Goal: Transaction & Acquisition: Purchase product/service

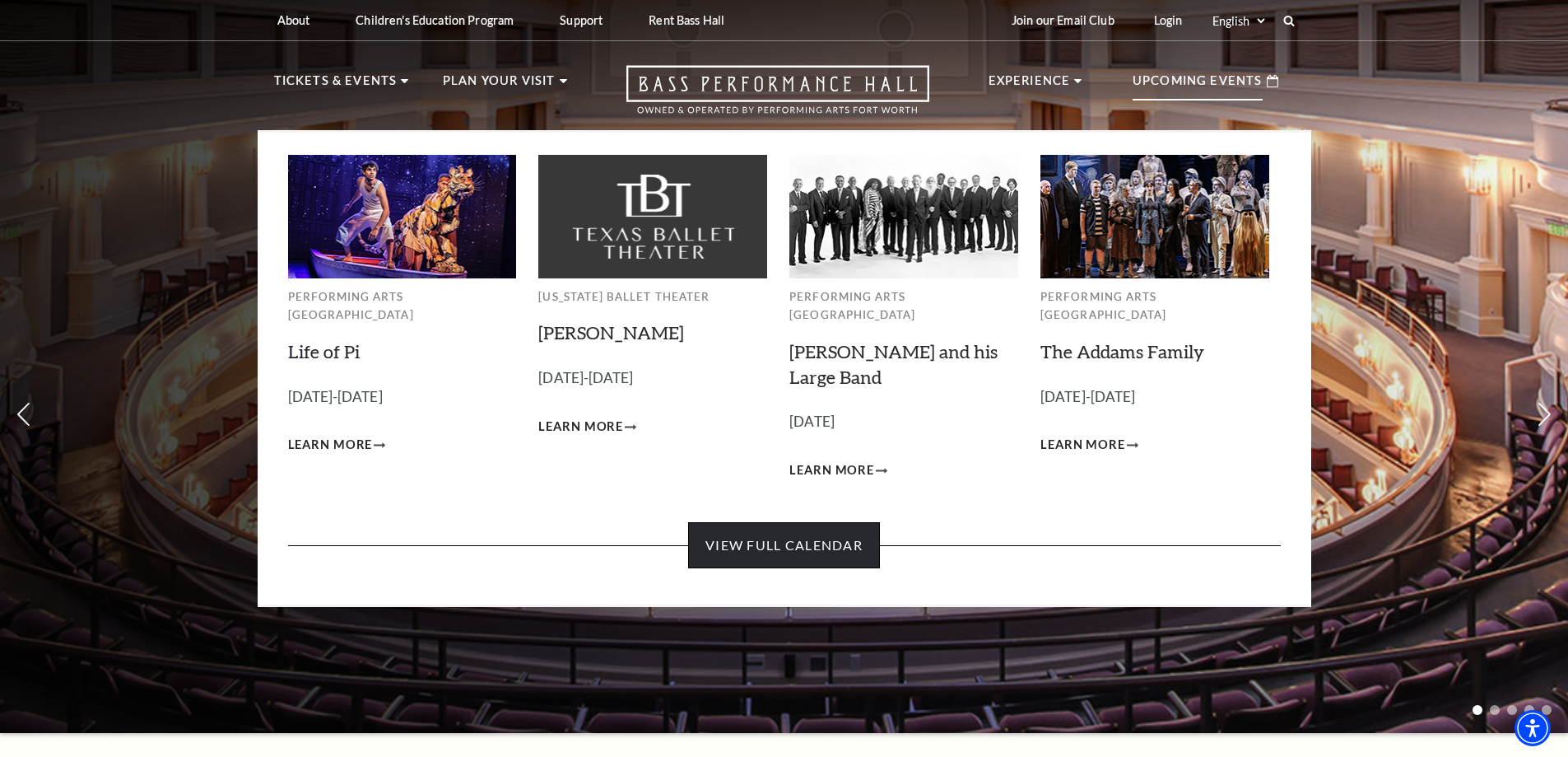
click at [752, 525] on link "View Full Calendar" at bounding box center [784, 545] width 192 height 46
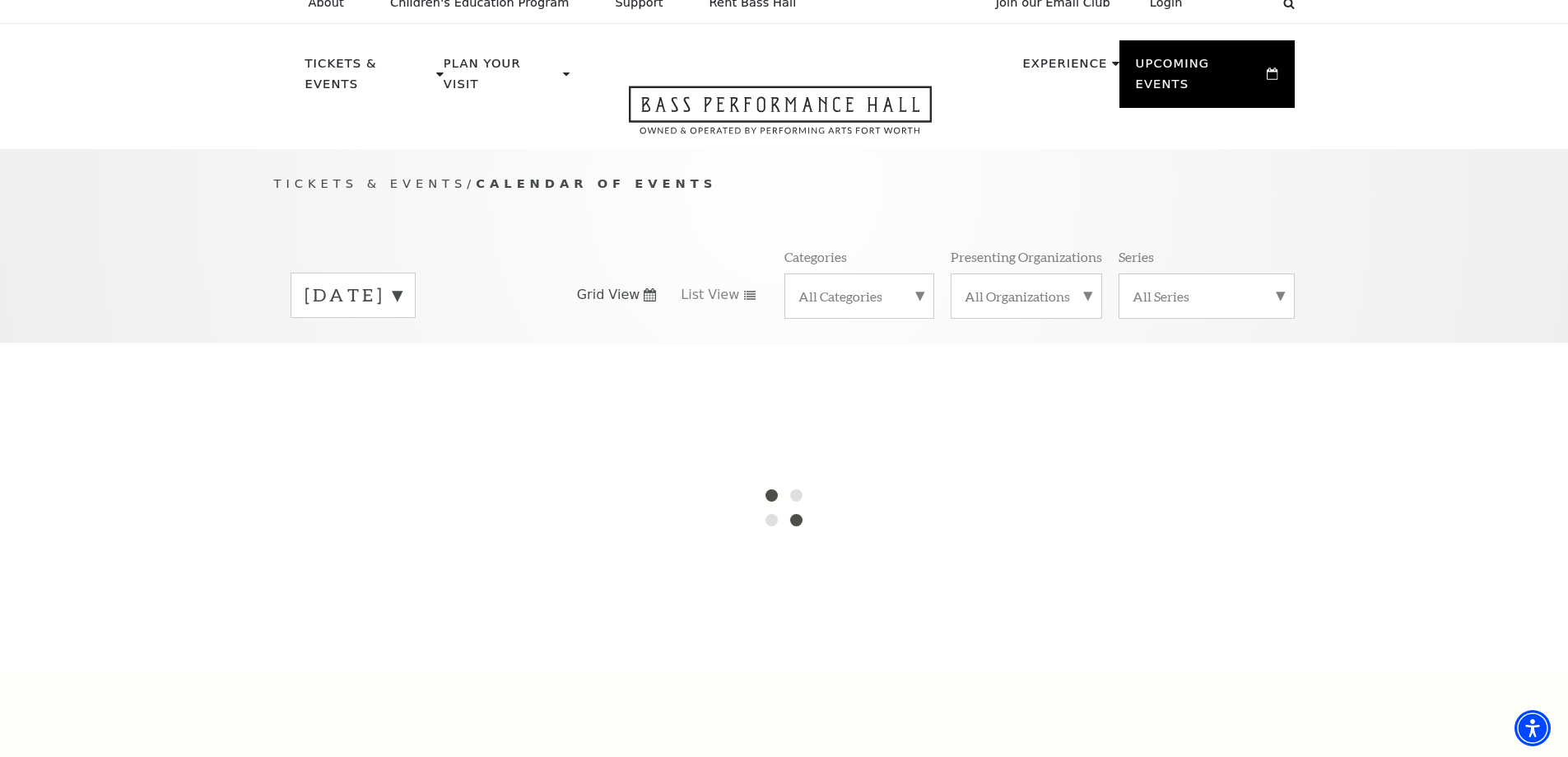
scroll to position [13, 0]
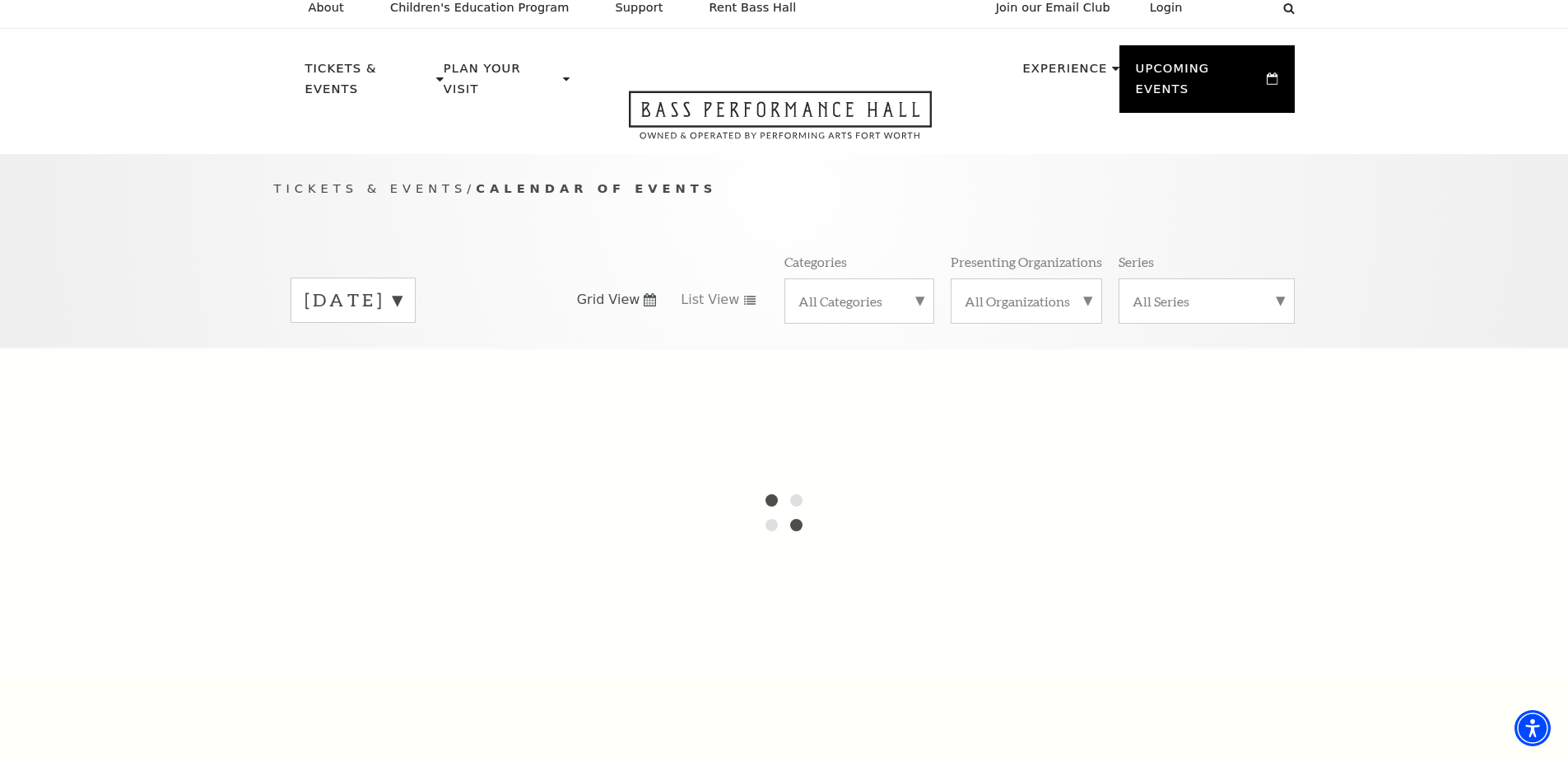
click at [401, 287] on label "[DATE]" at bounding box center [352, 300] width 97 height 26
click at [401, 317] on label "[DATE]" at bounding box center [352, 334] width 97 height 36
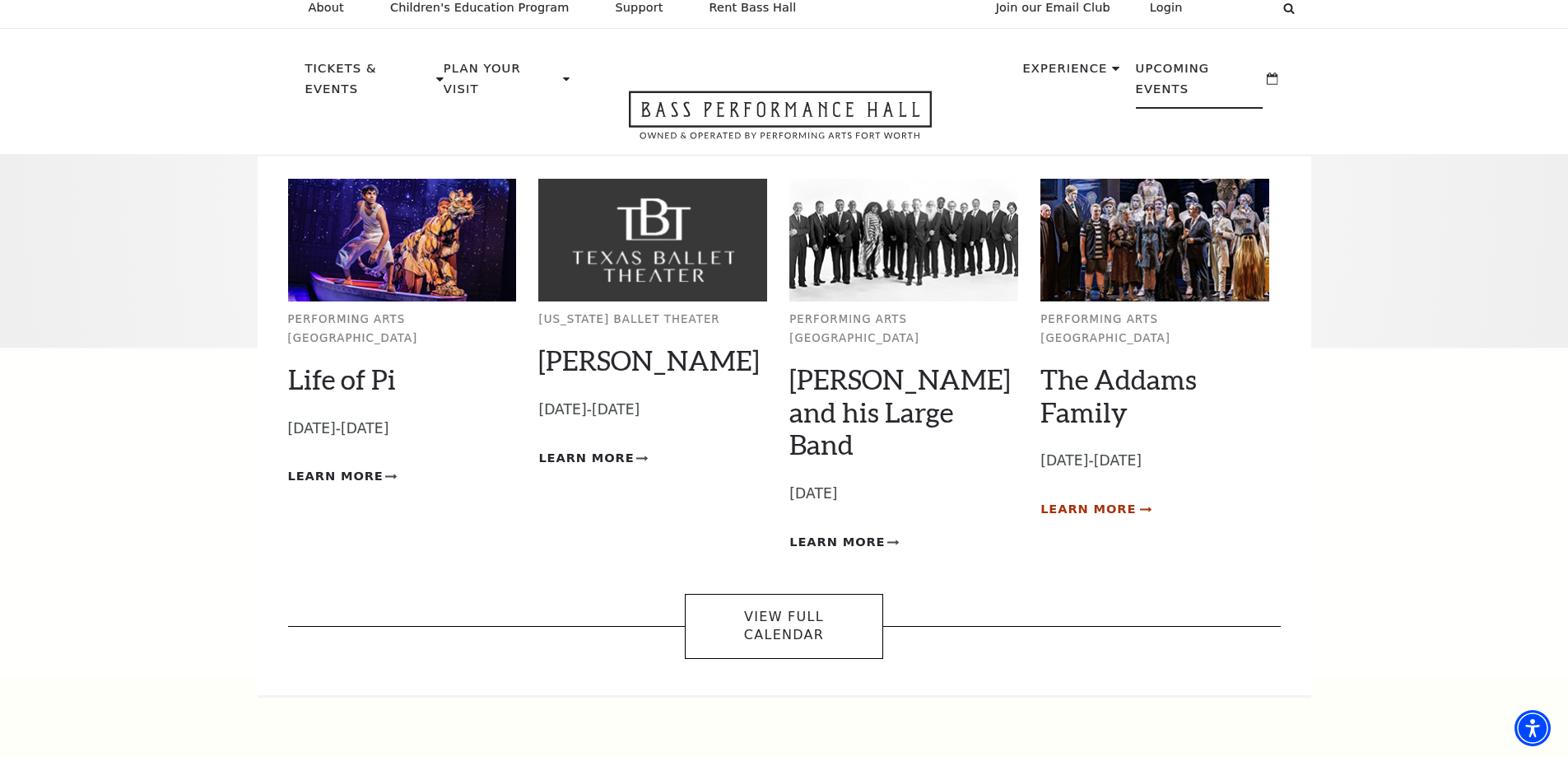
click at [1078, 499] on span "Learn More" at bounding box center [1088, 509] width 95 height 20
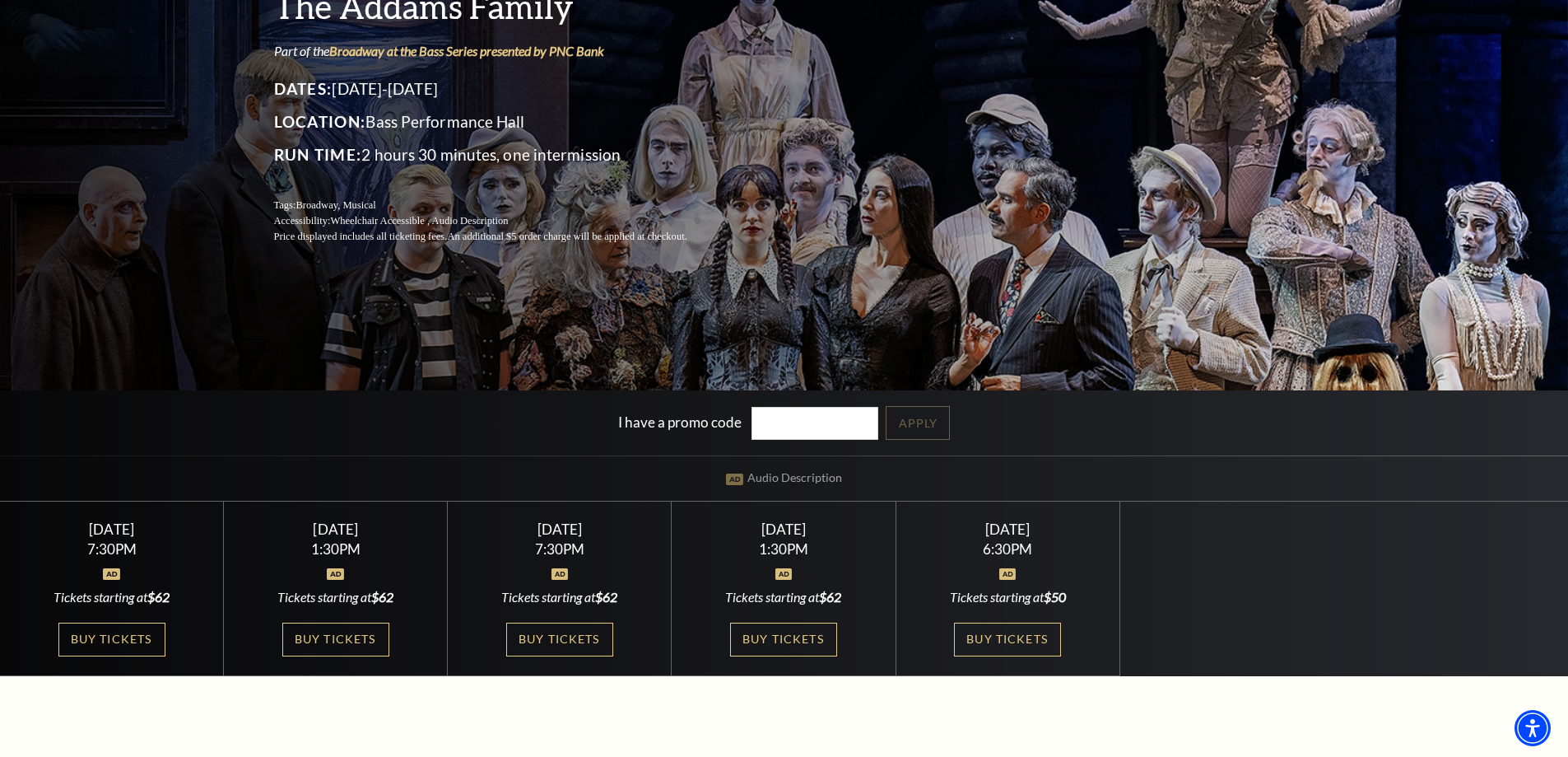
scroll to position [411, 0]
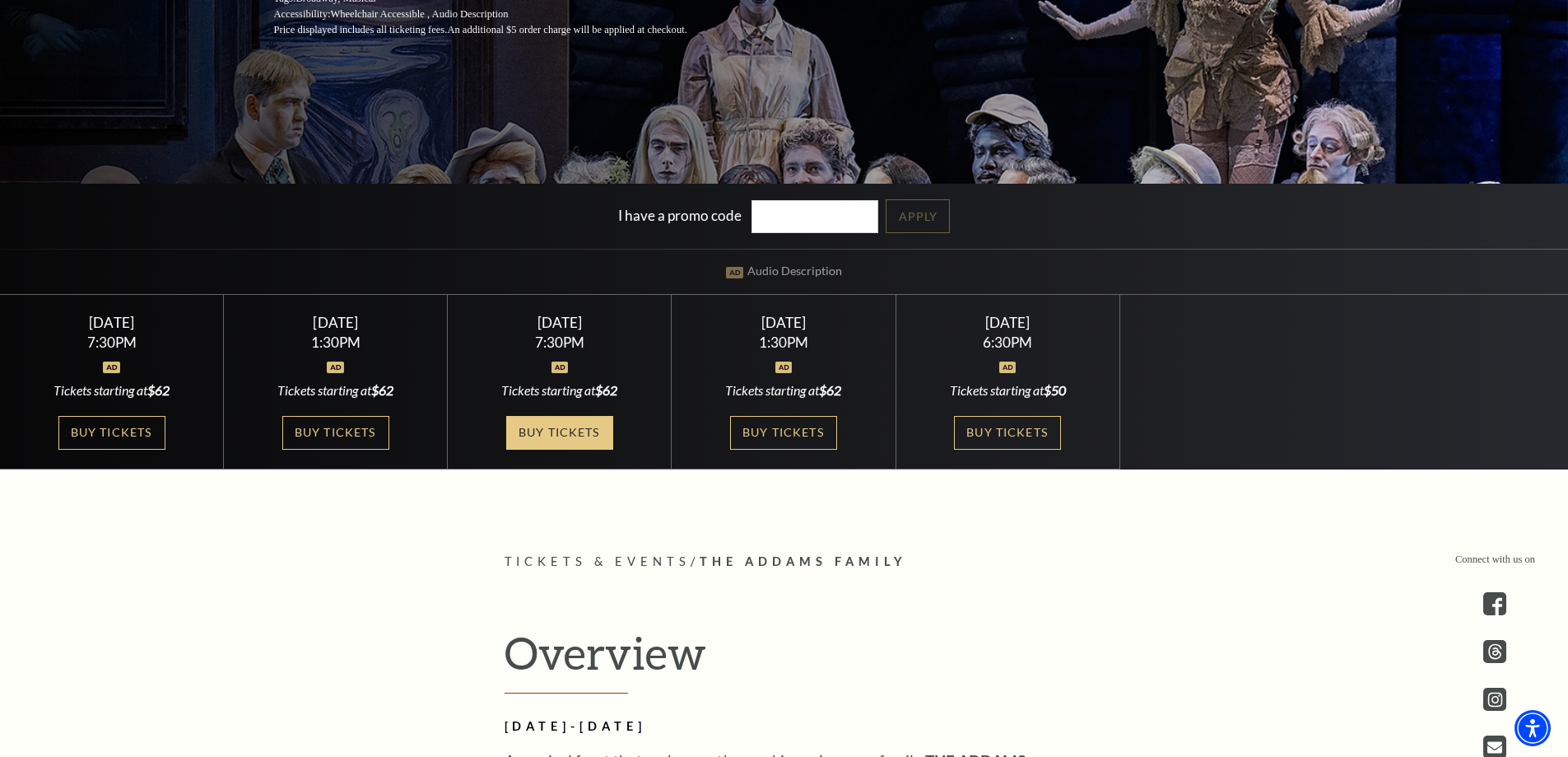
click at [561, 433] on link "Buy Tickets" at bounding box center [559, 432] width 107 height 34
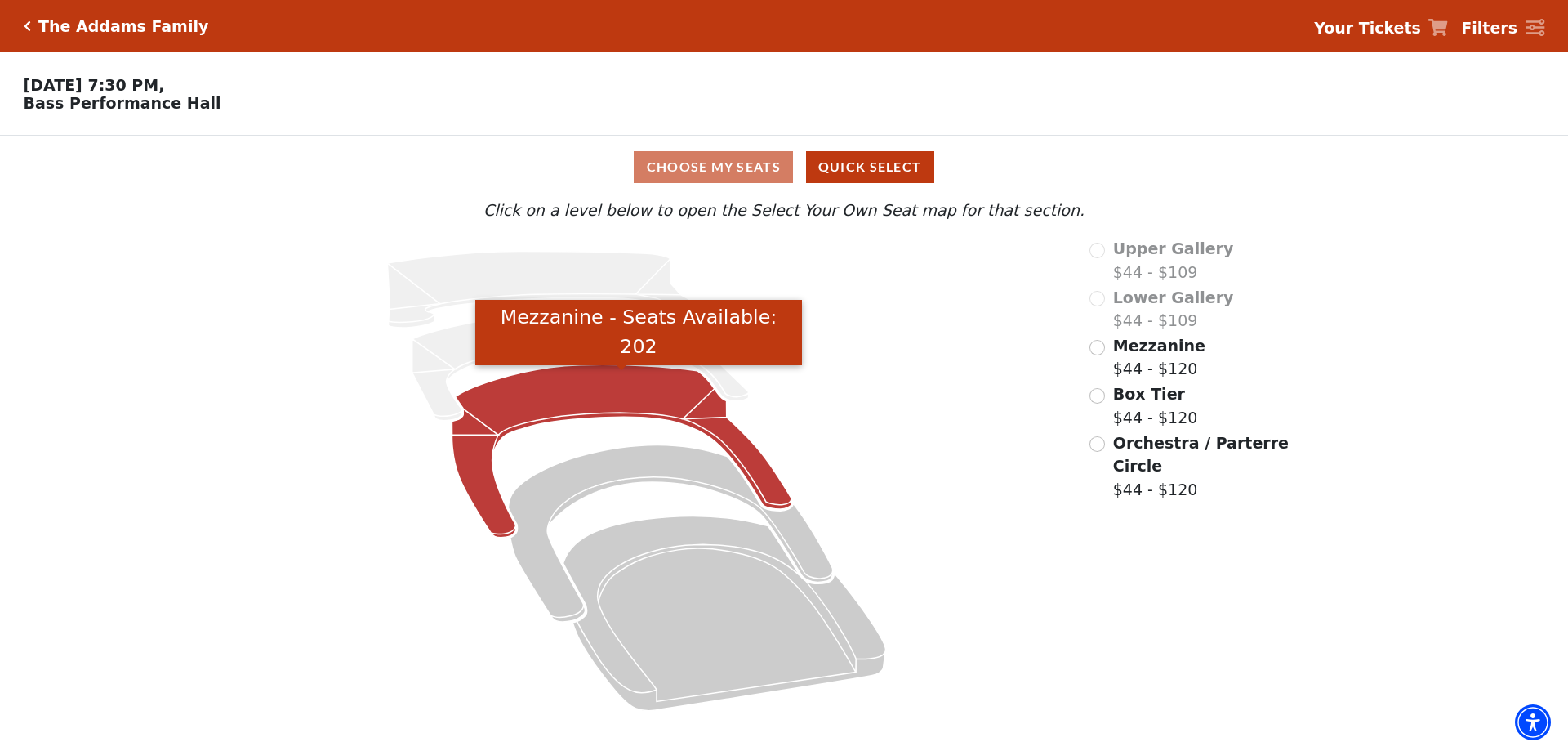
click at [699, 418] on icon "Mezzanine - Seats Available: 202" at bounding box center [623, 451] width 340 height 173
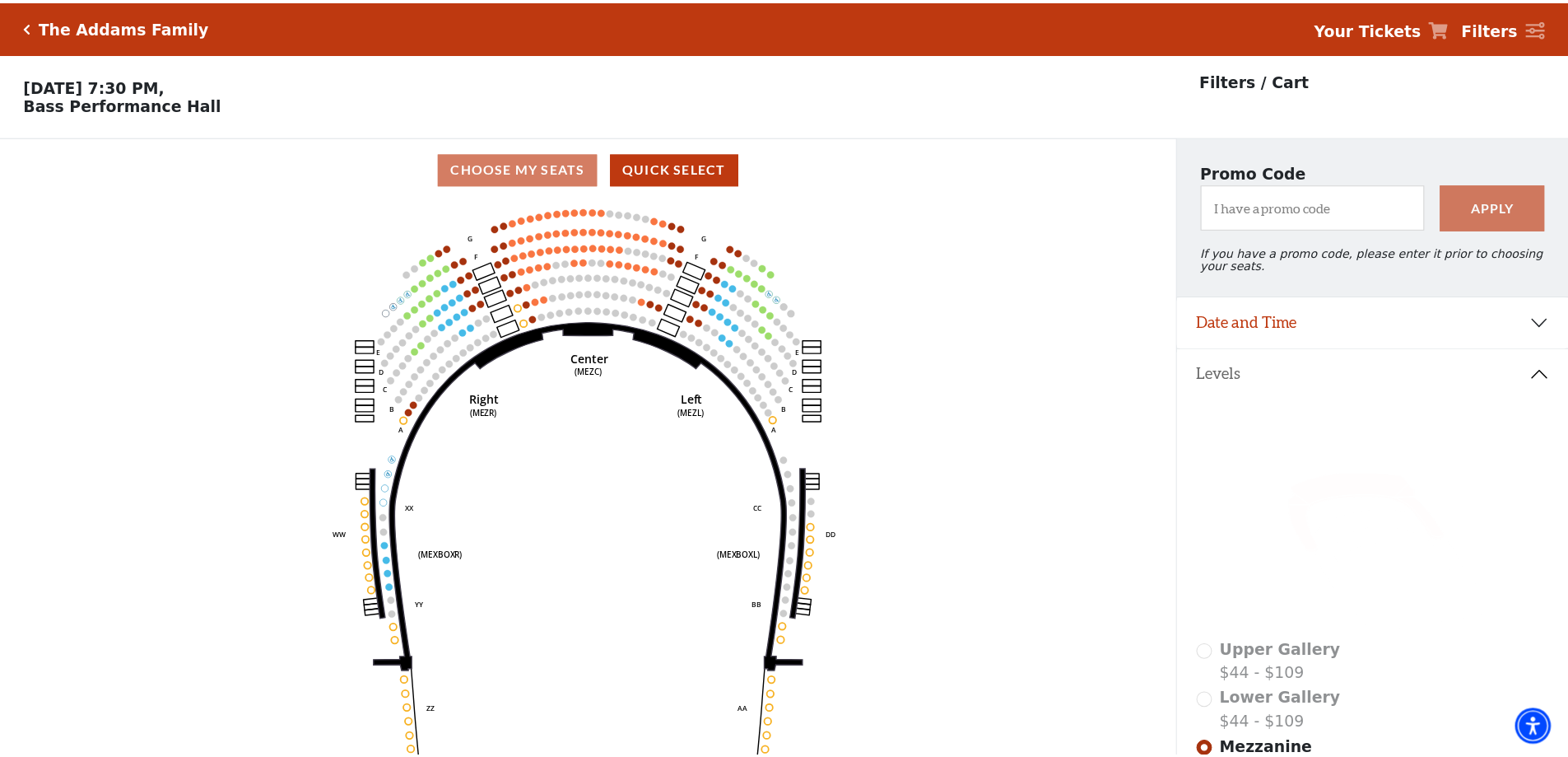
scroll to position [77, 0]
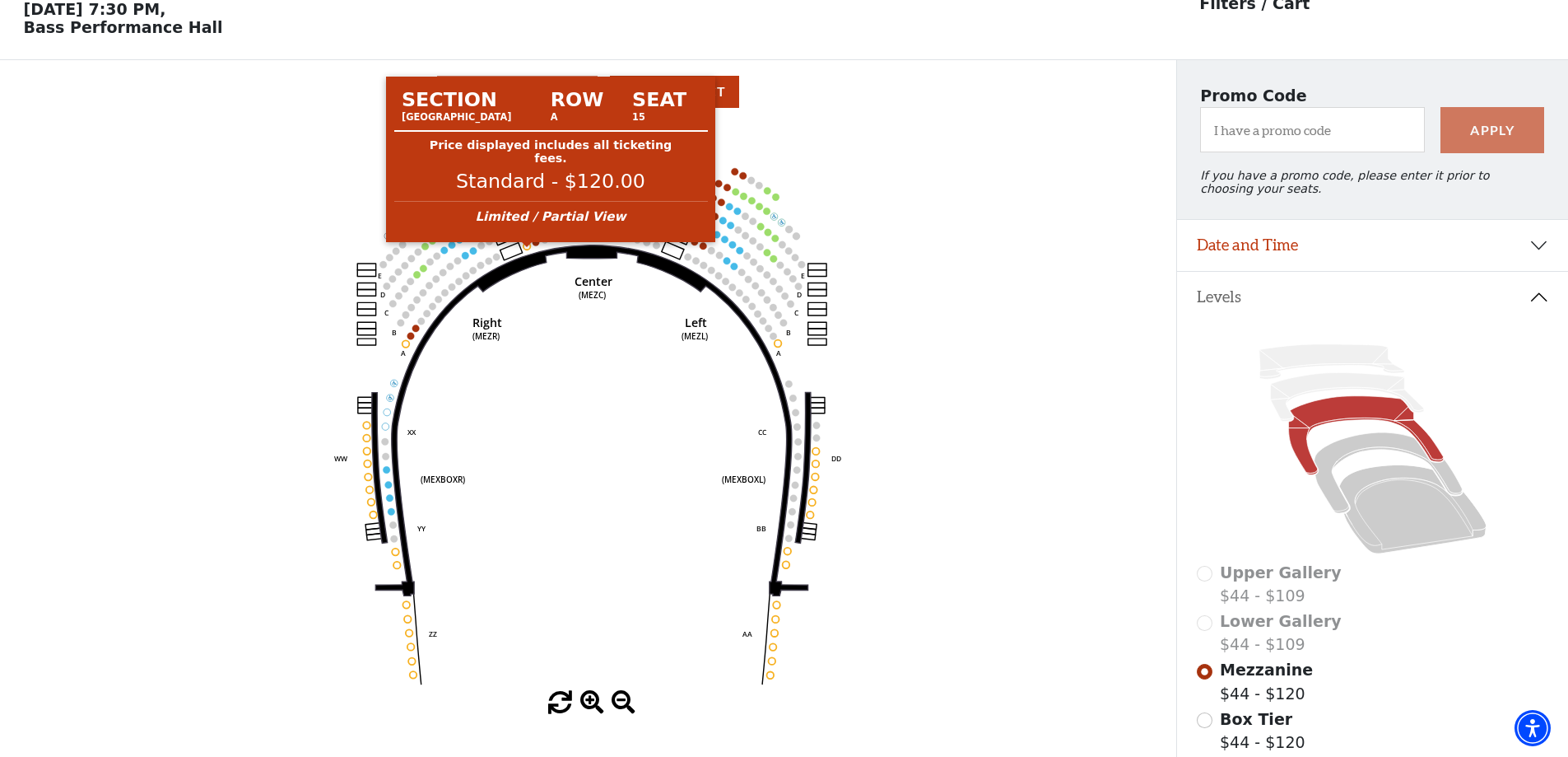
click at [526, 249] on circle at bounding box center [527, 246] width 8 height 8
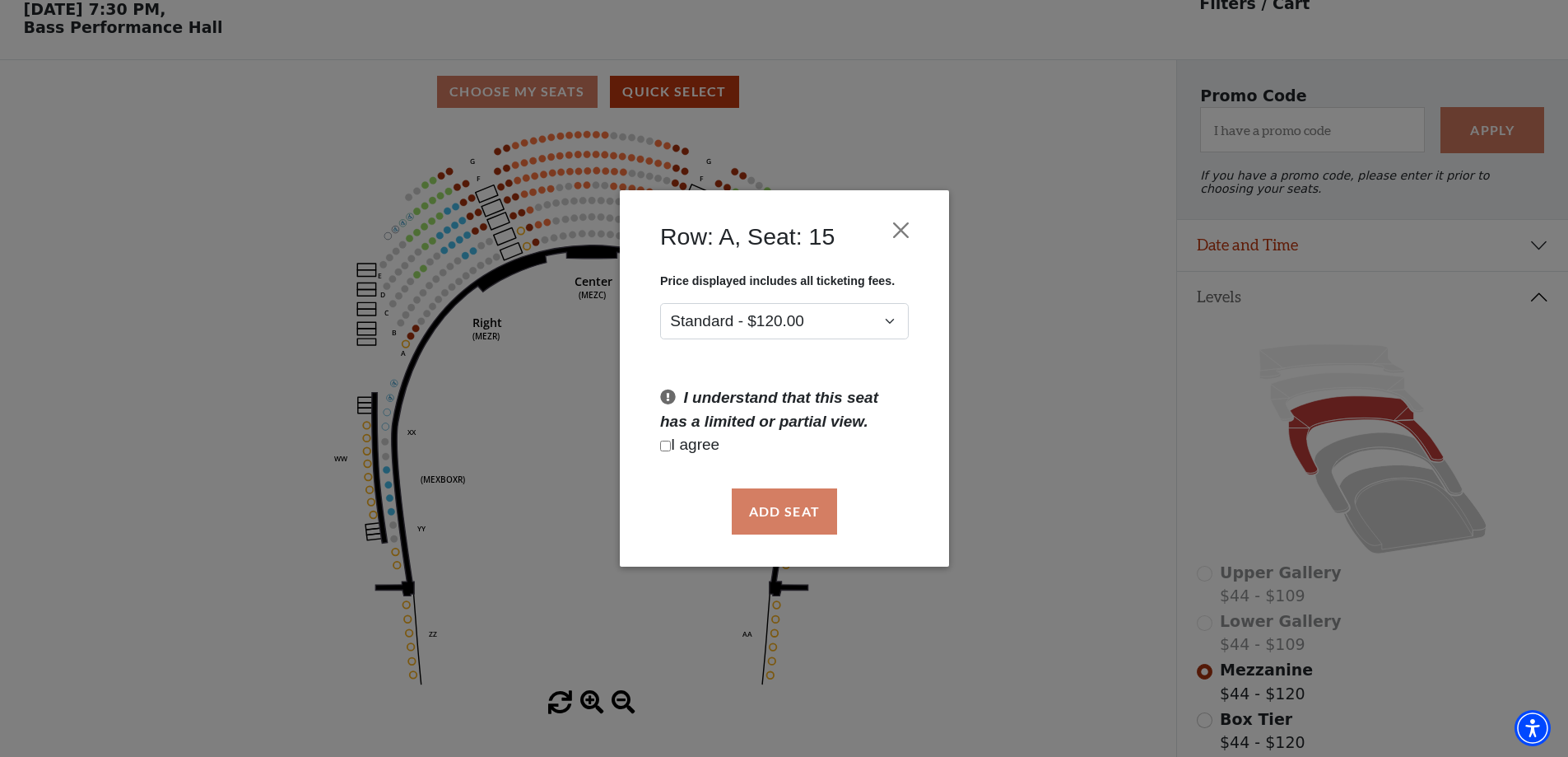
click at [669, 446] on input "Checkbox field" at bounding box center [665, 445] width 11 height 11
checkbox input "true"
click at [790, 506] on button "Add Seat" at bounding box center [783, 511] width 105 height 46
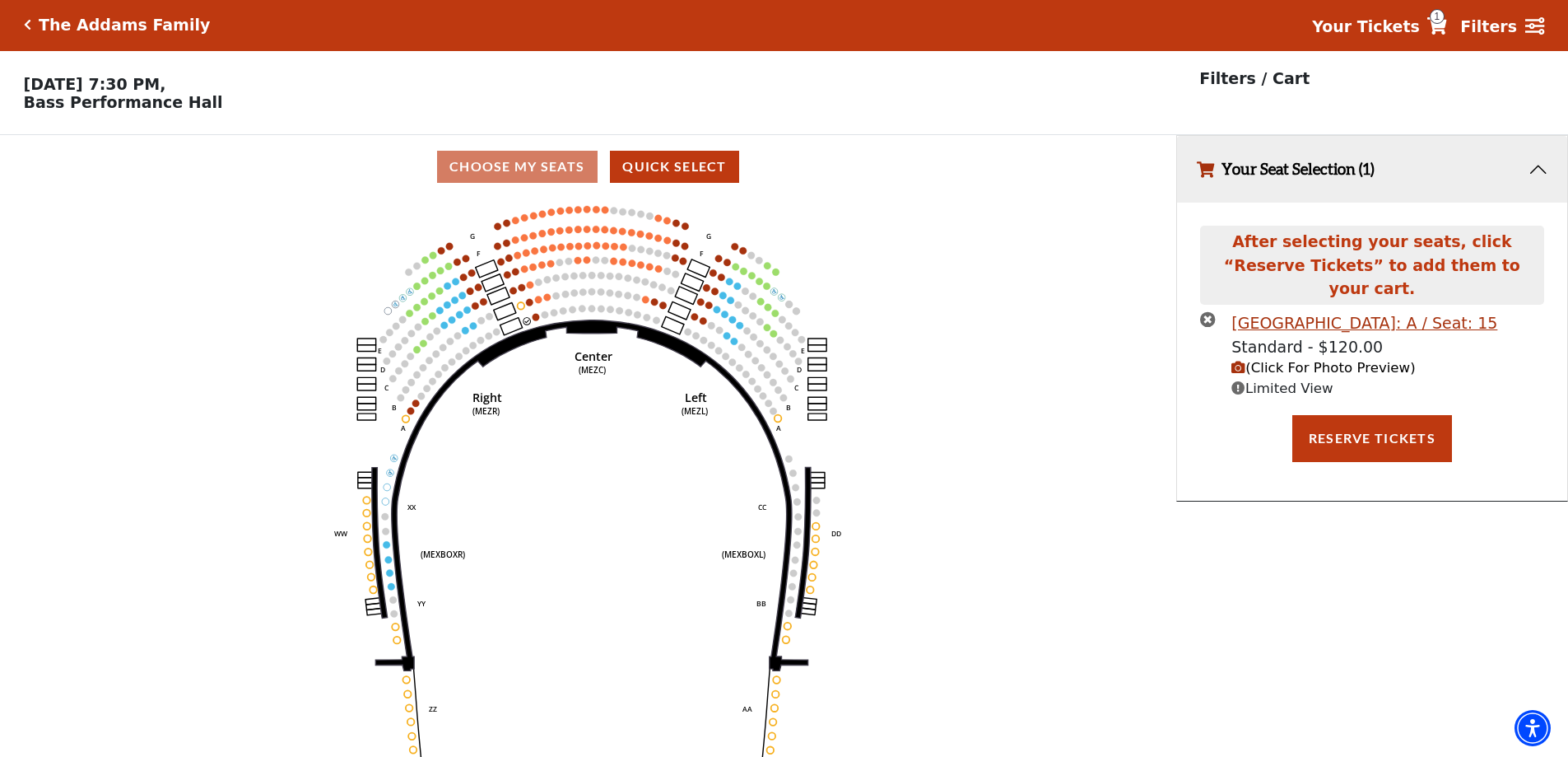
scroll to position [0, 0]
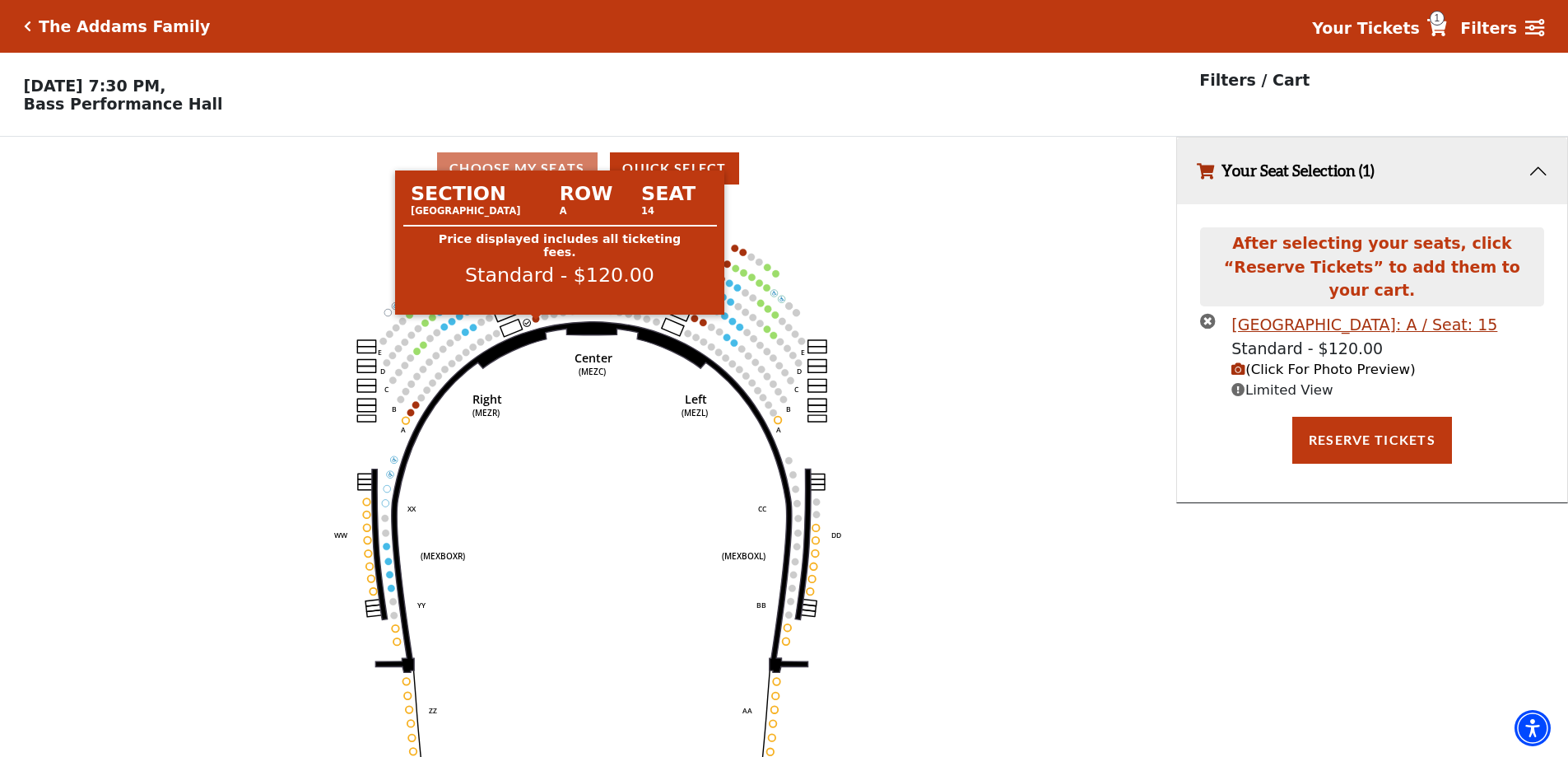
click at [536, 322] on circle at bounding box center [536, 319] width 8 height 8
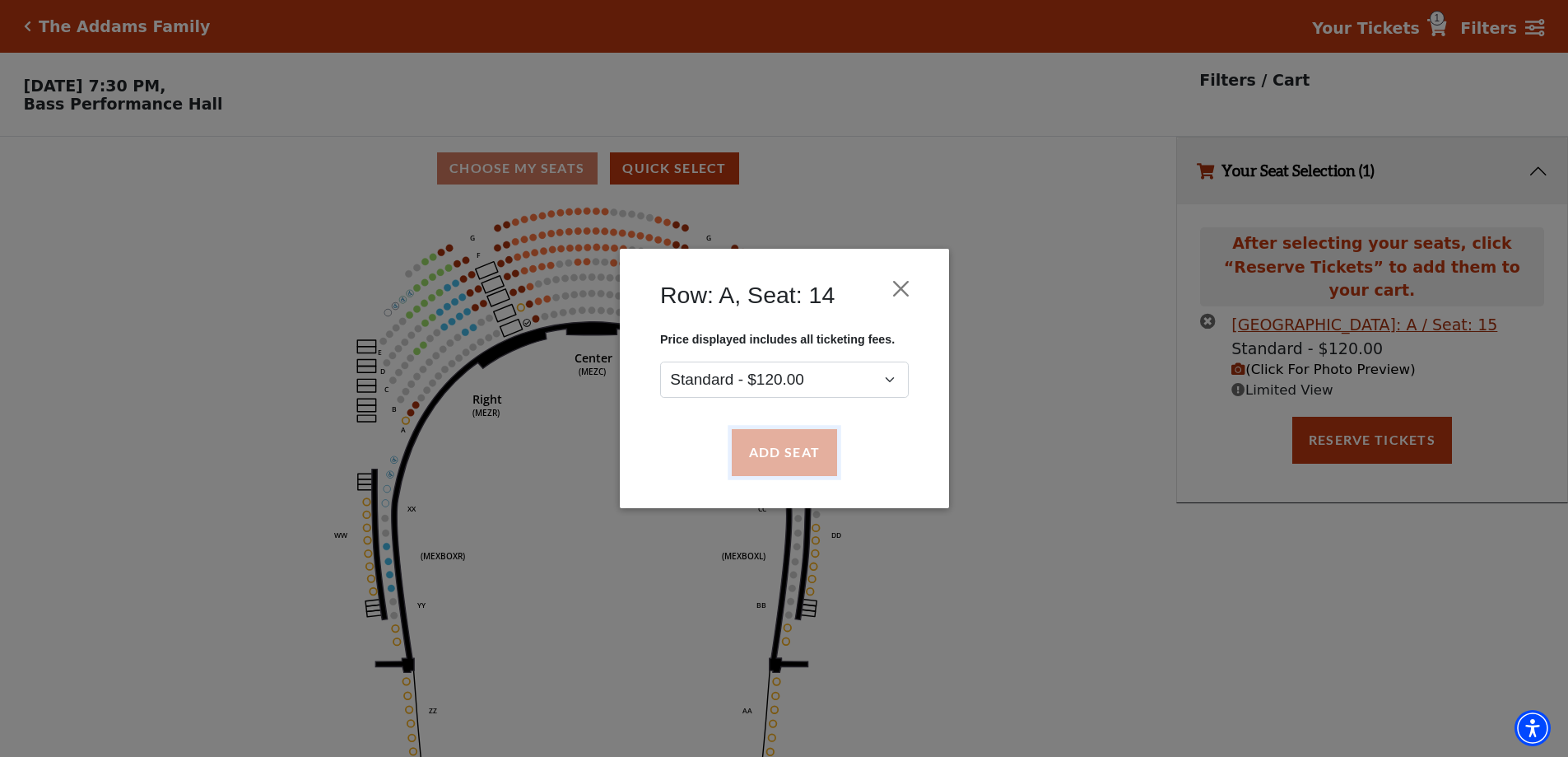
click at [786, 452] on button "Add Seat" at bounding box center [783, 453] width 105 height 46
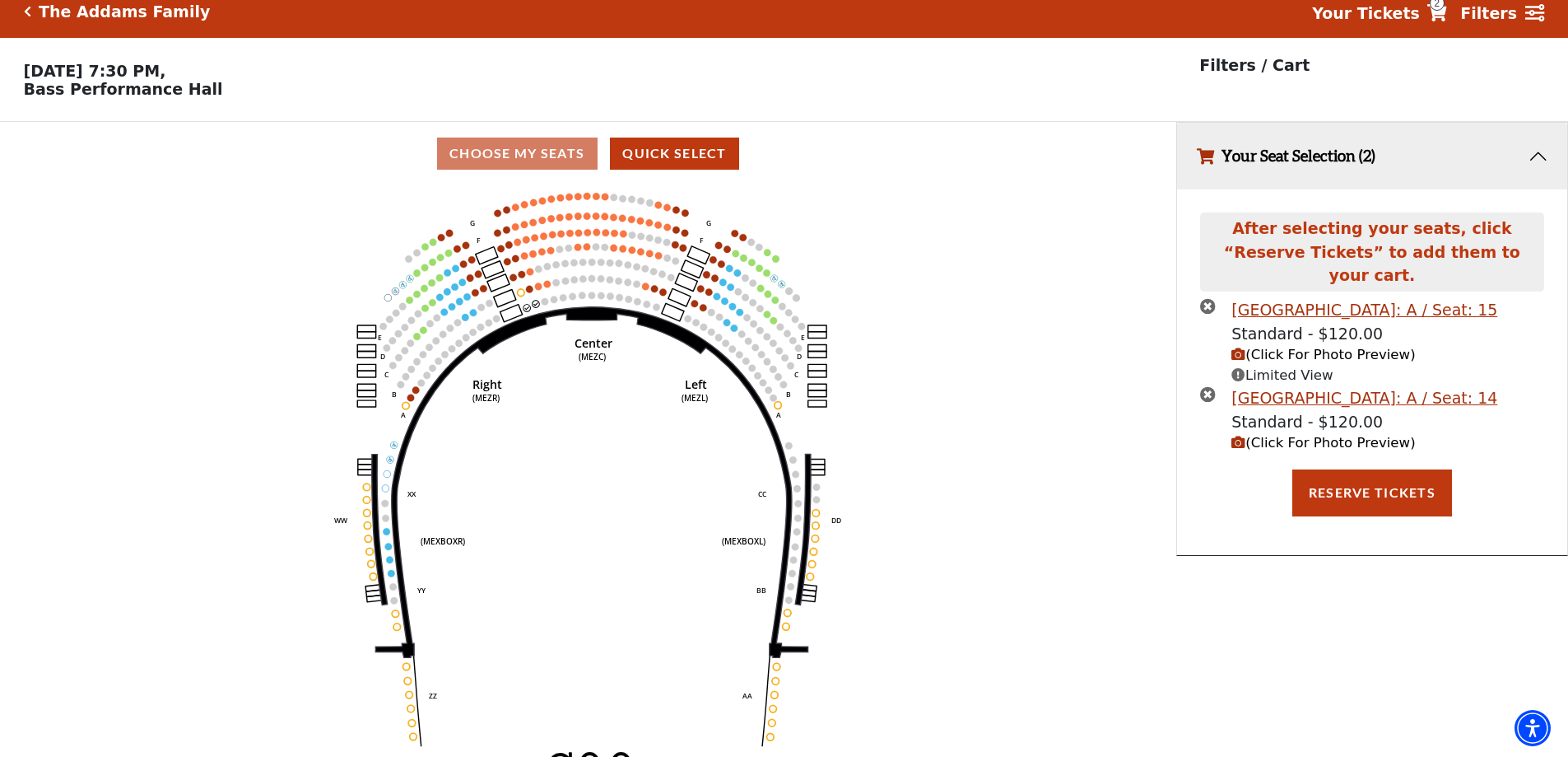
scroll to position [40, 0]
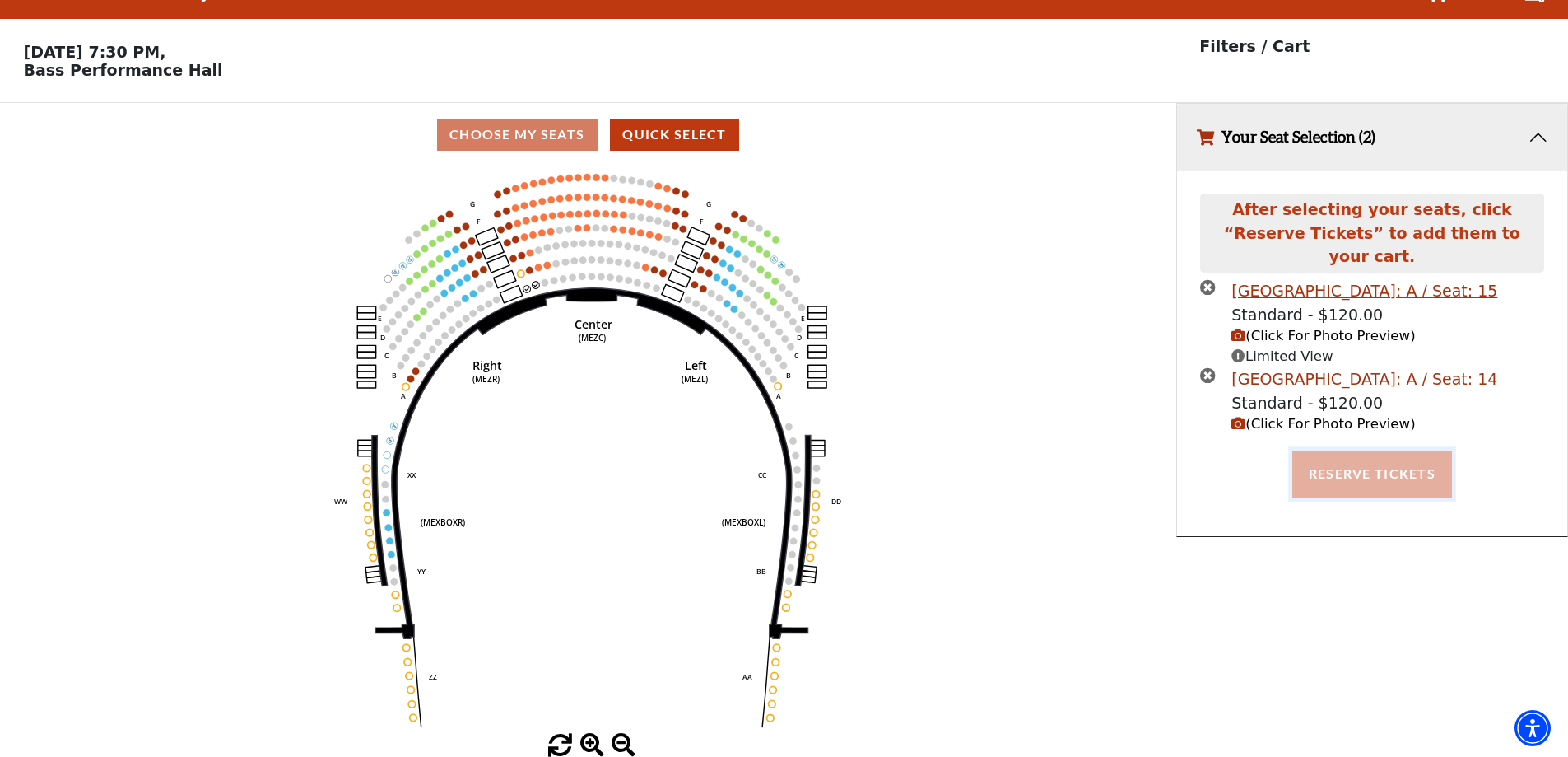
click at [1390, 451] on button "Reserve Tickets" at bounding box center [1372, 474] width 160 height 46
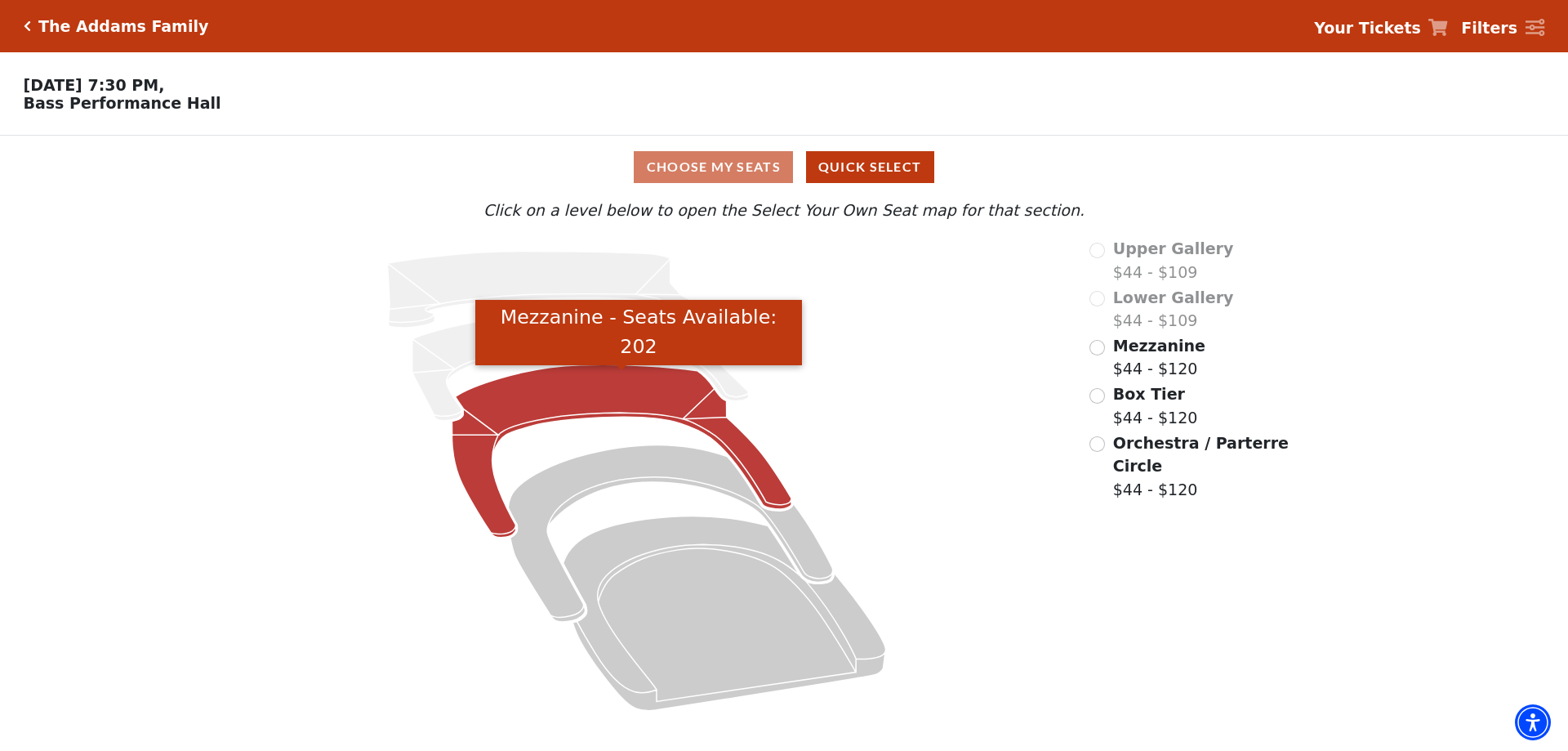
click at [635, 399] on icon "Mezzanine - Seats Available: 202" at bounding box center [623, 451] width 340 height 173
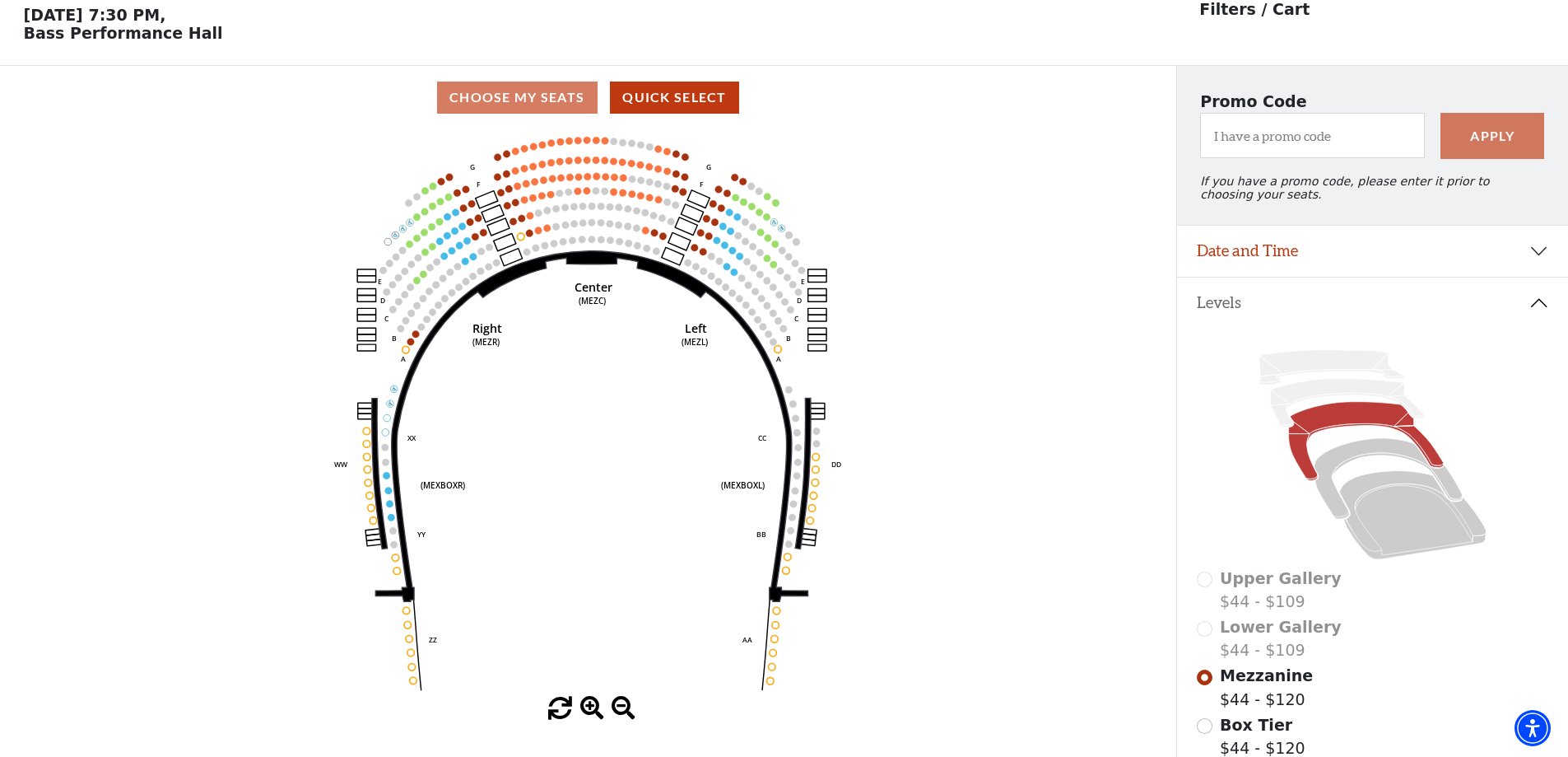
scroll to position [77, 0]
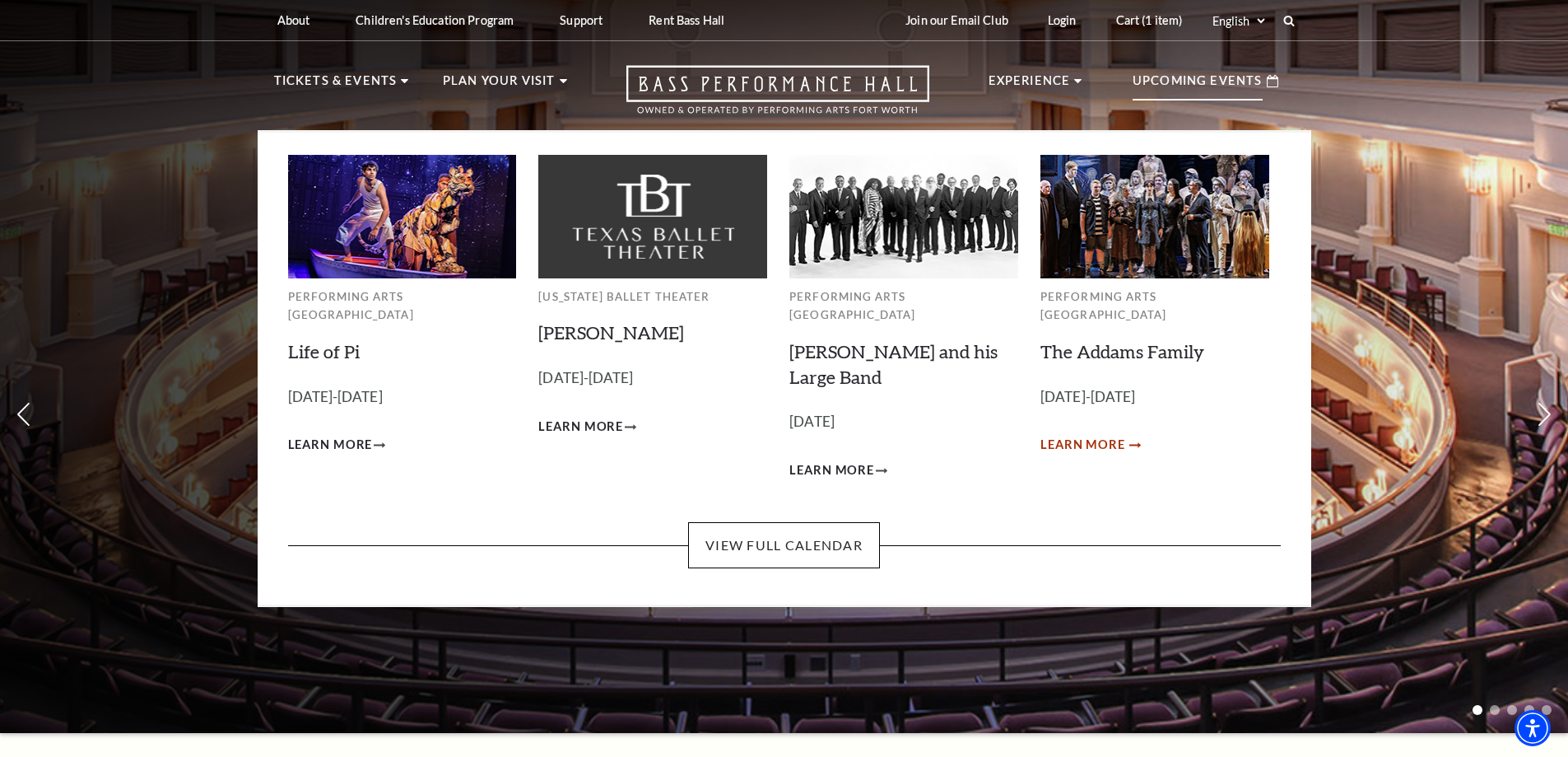
click at [1077, 434] on span "Learn More" at bounding box center [1083, 444] width 85 height 20
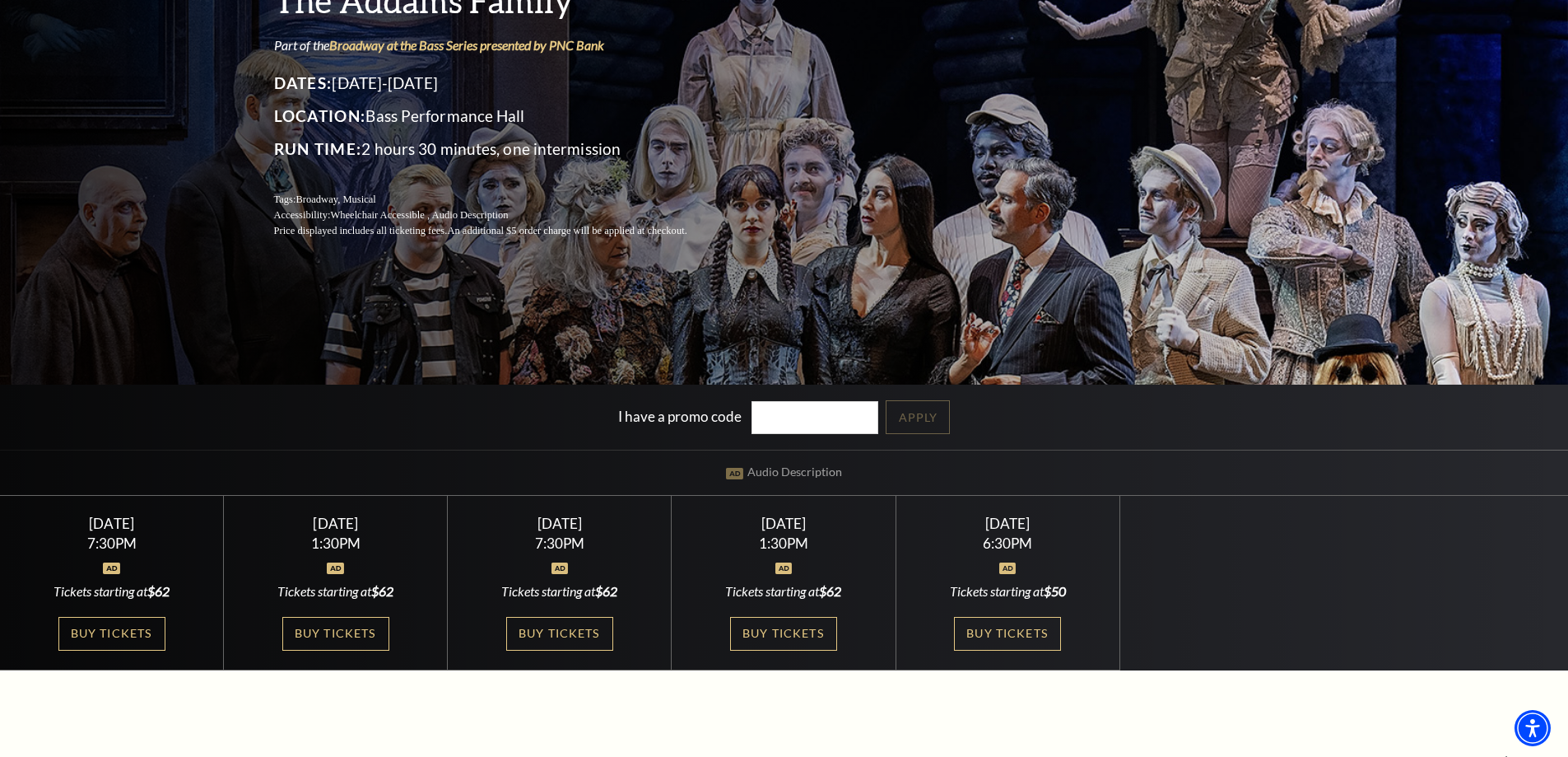
scroll to position [329, 0]
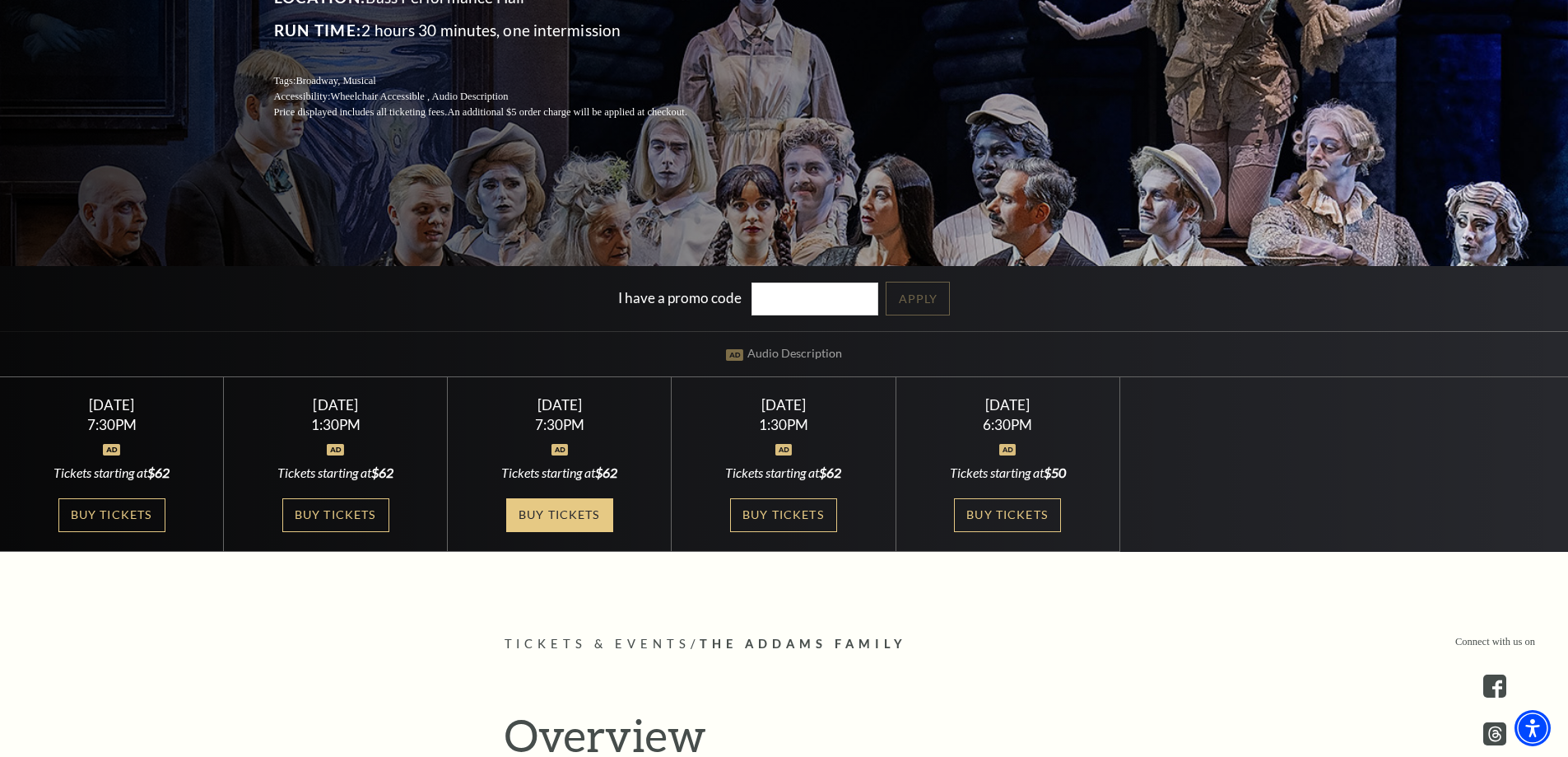
click at [560, 509] on link "Buy Tickets" at bounding box center [559, 514] width 107 height 34
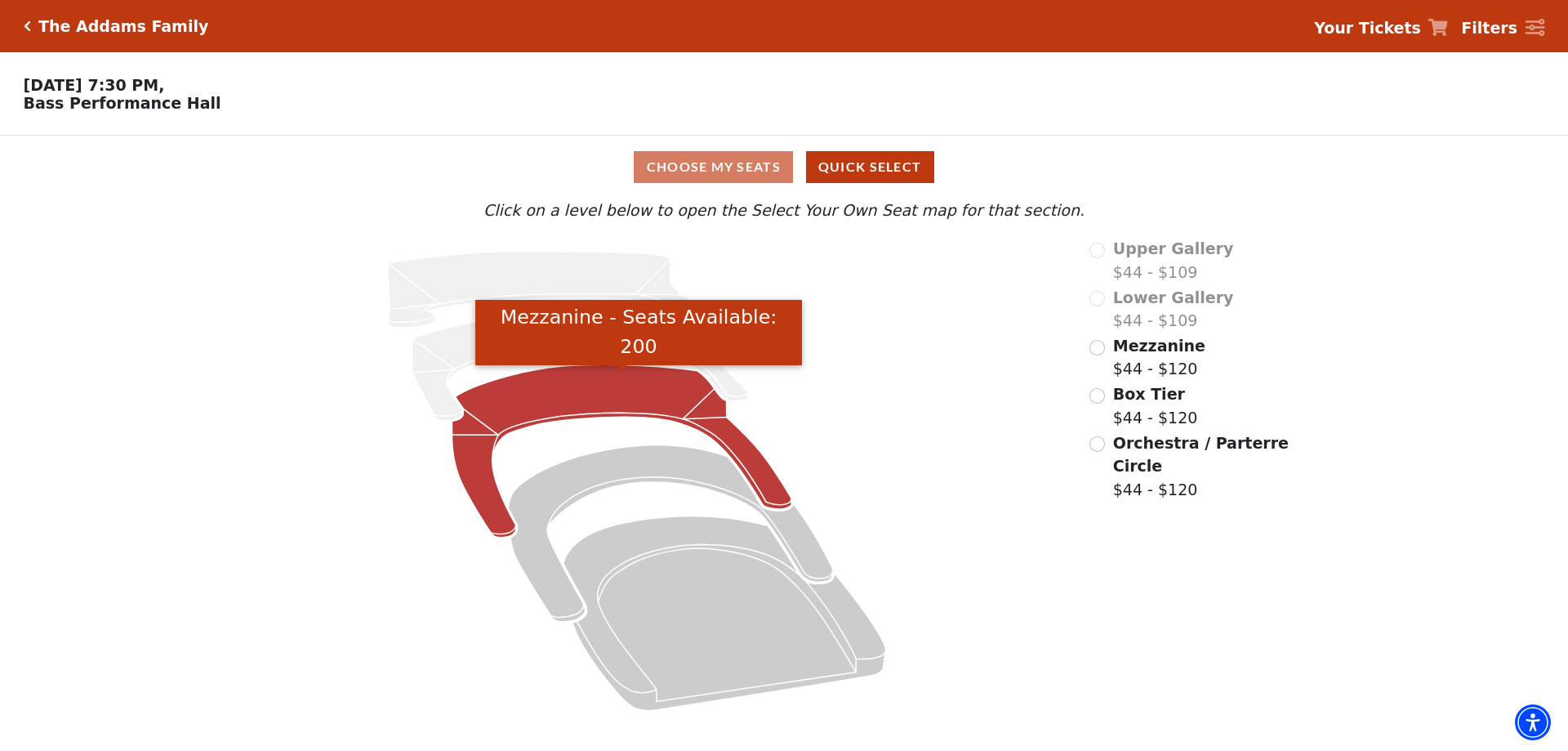
click at [682, 412] on icon "Mezzanine - Seats Available: 200" at bounding box center [623, 451] width 340 height 173
